Goal: Navigation & Orientation: Understand site structure

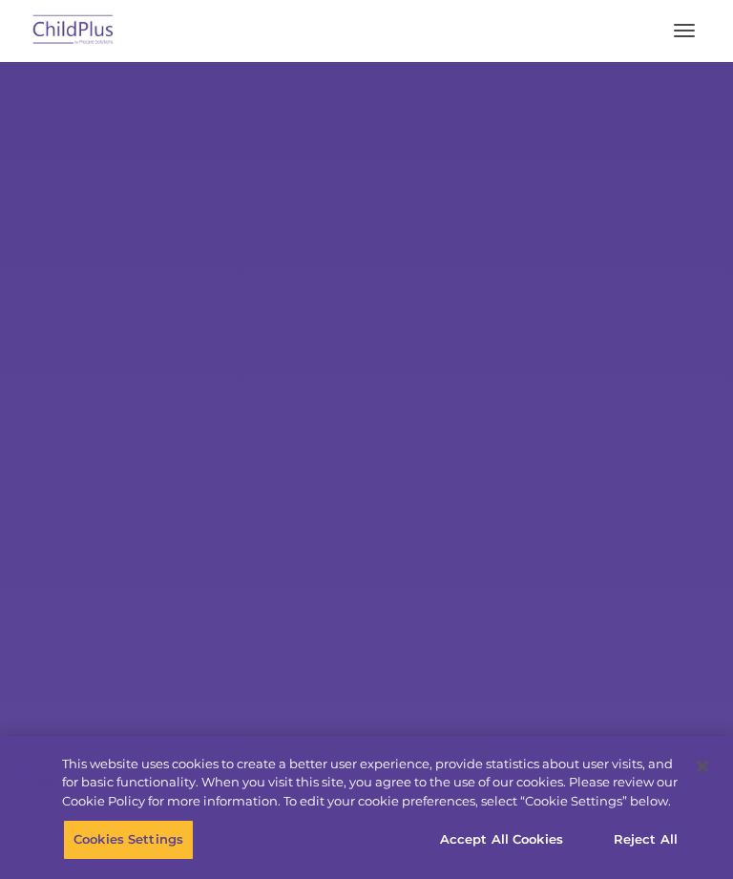
select select "MEDIUM"
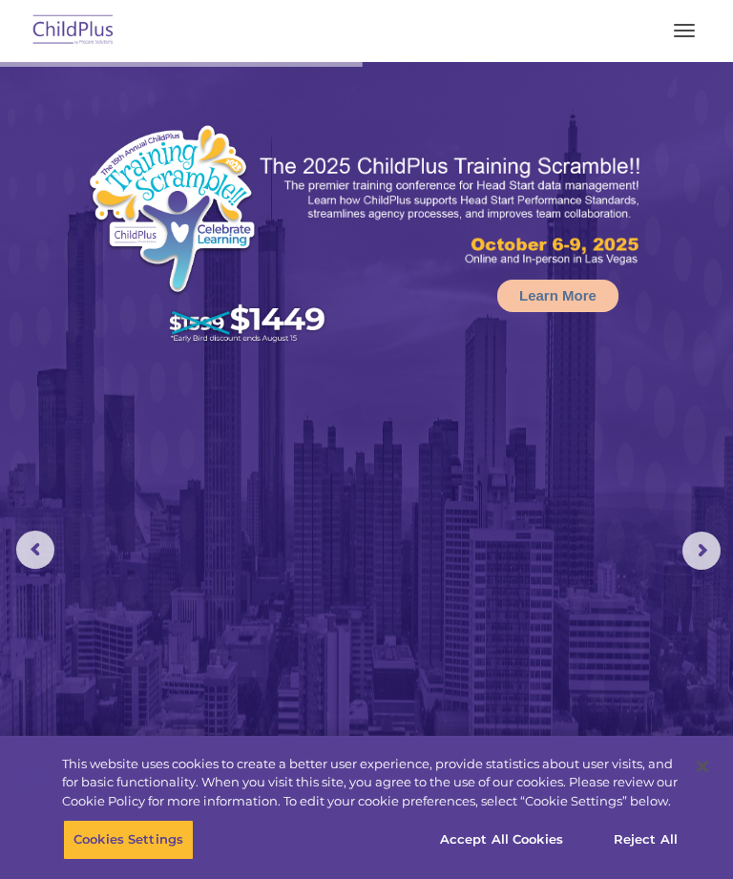
click at [684, 36] on span "button" at bounding box center [684, 36] width 21 height 2
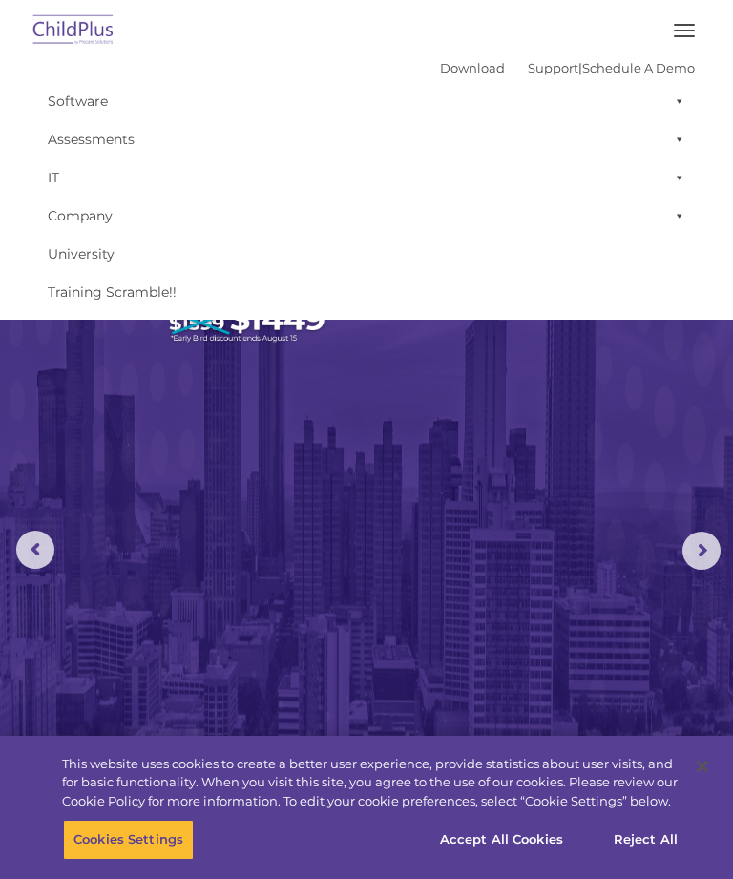
click at [675, 29] on button "button" at bounding box center [684, 30] width 40 height 31
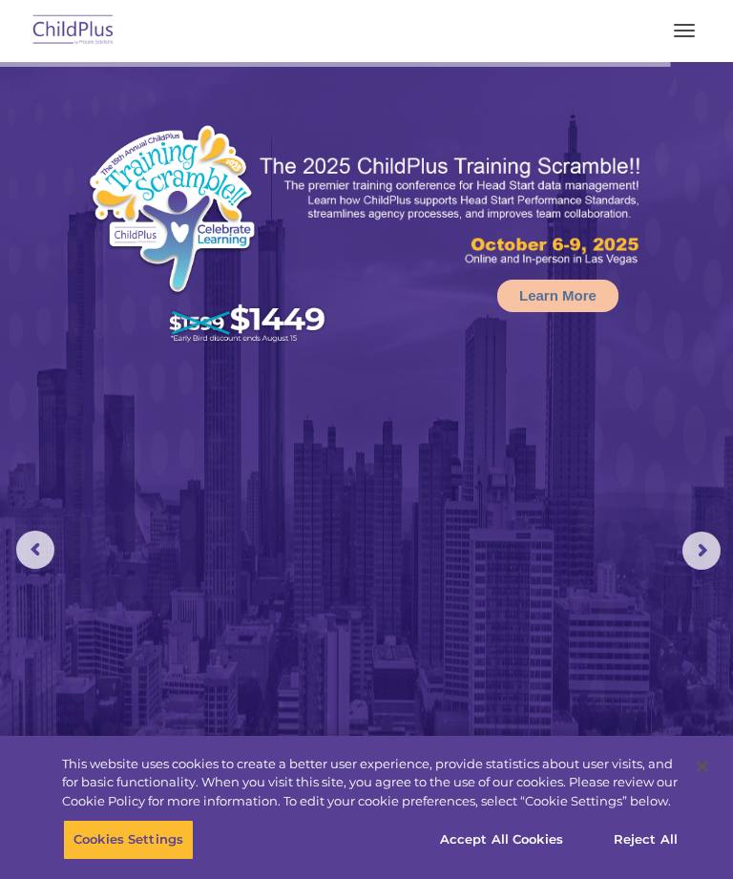
click at [97, 28] on img at bounding box center [74, 31] width 90 height 45
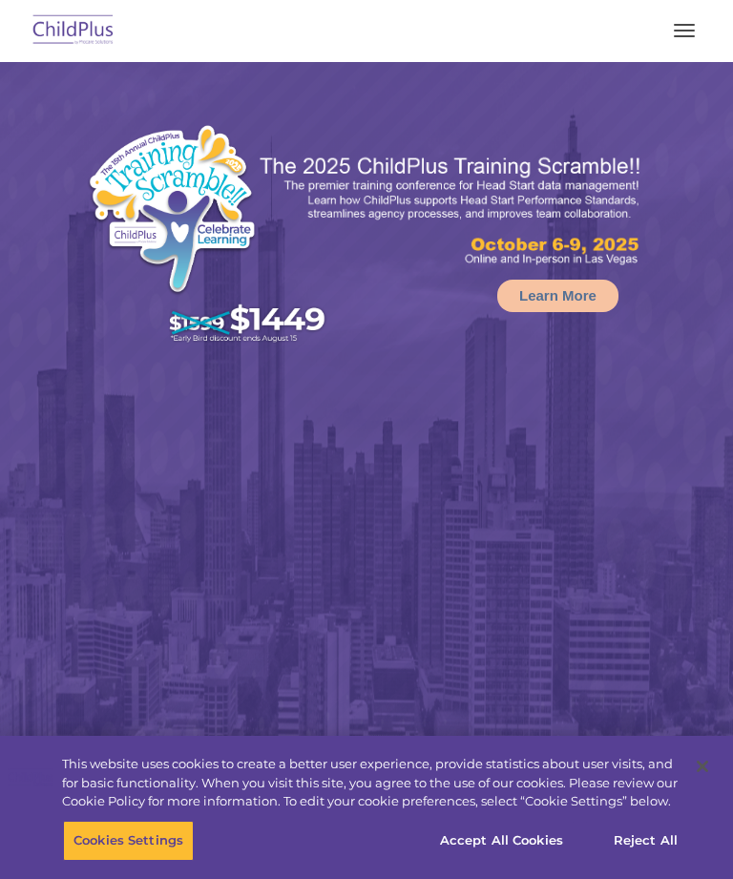
select select "MEDIUM"
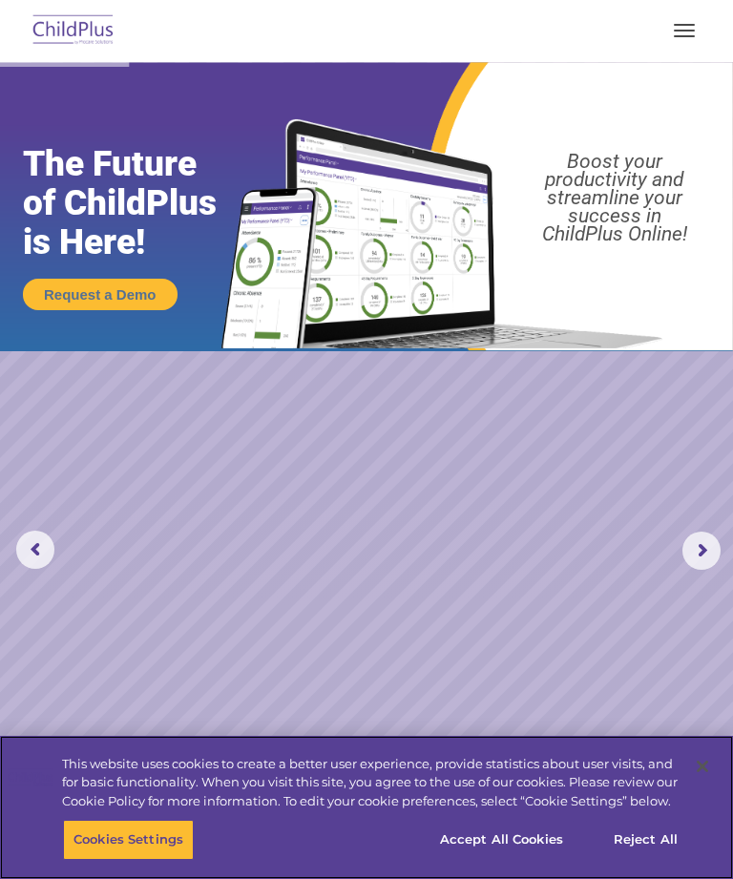
click at [732, 869] on div "Cookies Settings Reject All Accept All Cookies" at bounding box center [366, 849] width 733 height 59
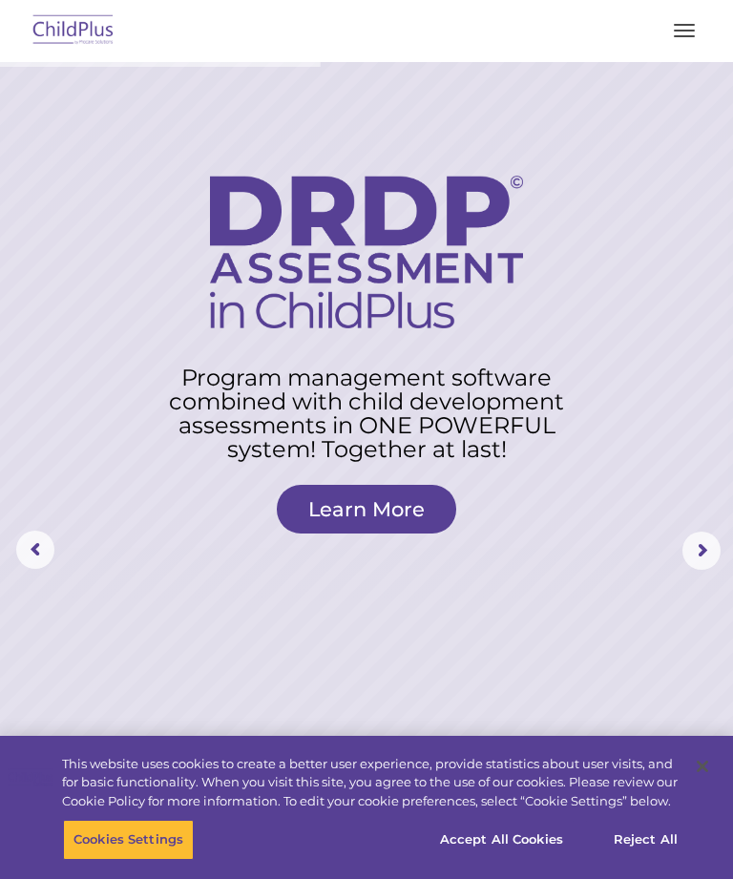
click at [720, 14] on nav "Download Support | Schedule A Demo  MENU MENU Software ChildPlus: The original…" at bounding box center [366, 31] width 733 height 62
click at [690, 21] on button "button" at bounding box center [684, 30] width 40 height 31
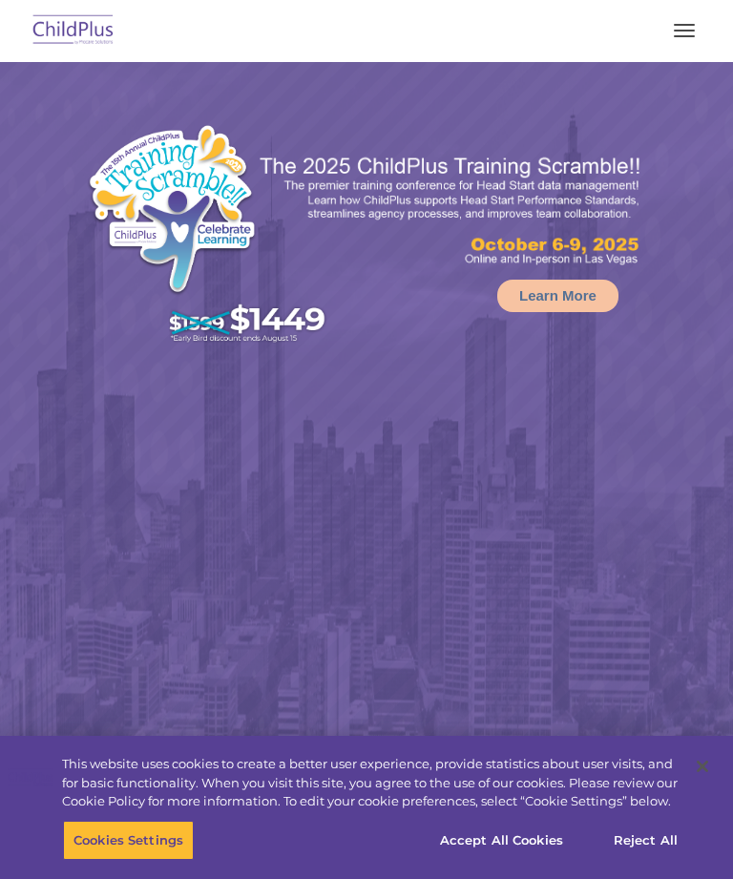
select select "MEDIUM"
